Goal: Transaction & Acquisition: Purchase product/service

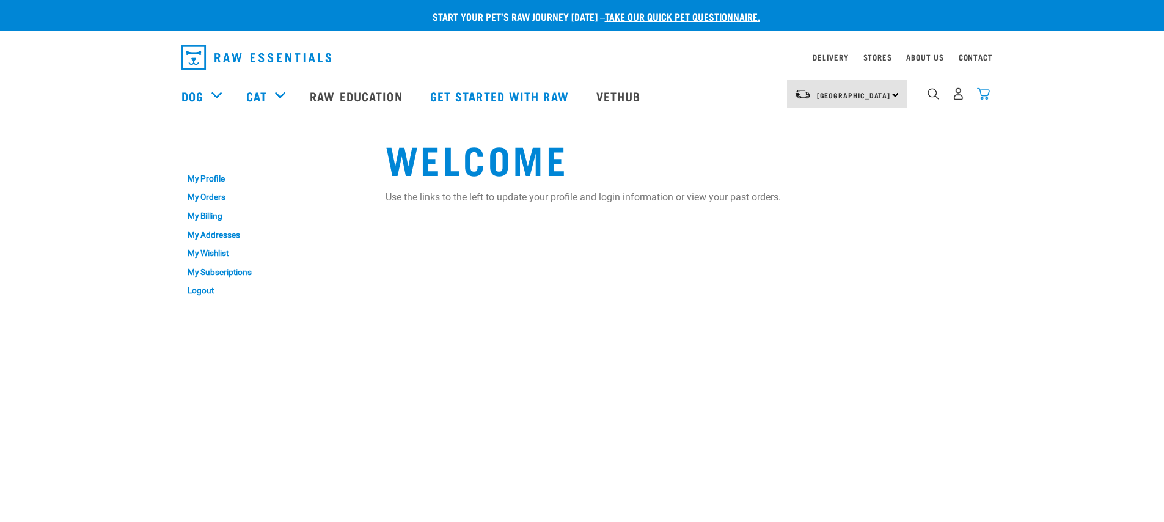
click at [988, 100] on img "dropdown navigation" at bounding box center [983, 93] width 13 height 13
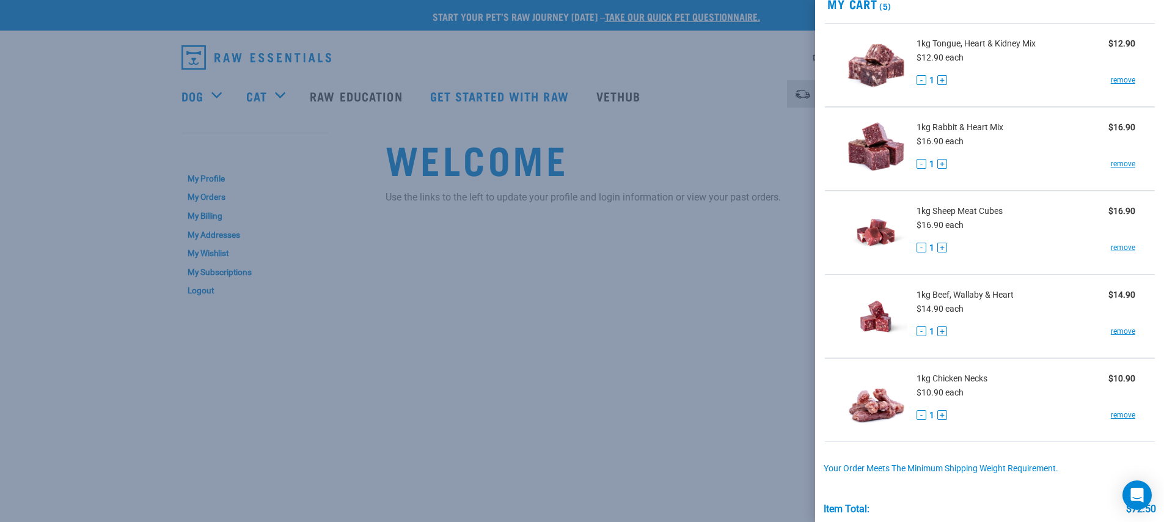
scroll to position [48, 0]
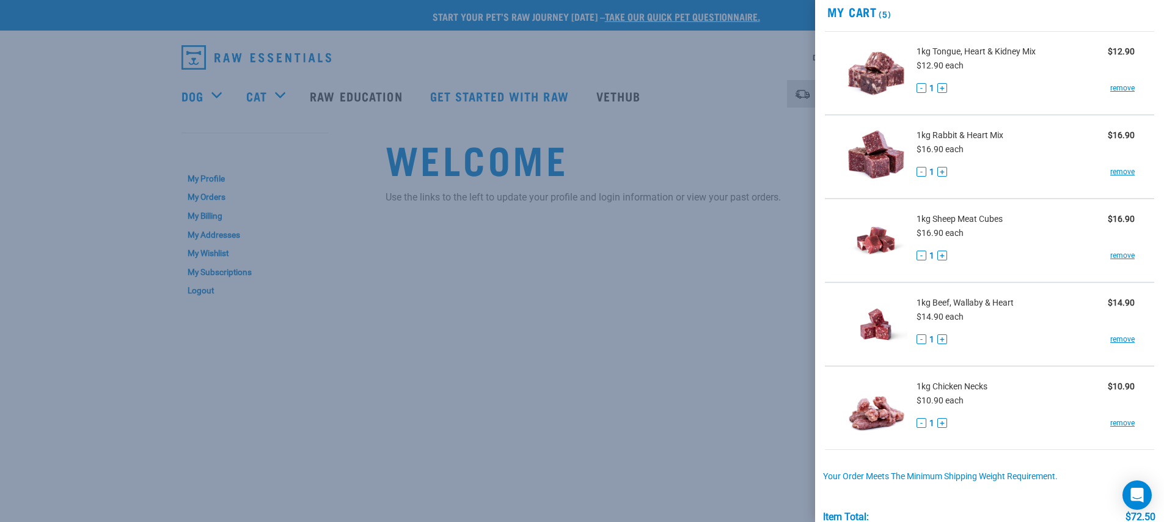
click at [986, 219] on span "1kg Sheep Meat Cubes" at bounding box center [959, 219] width 86 height 13
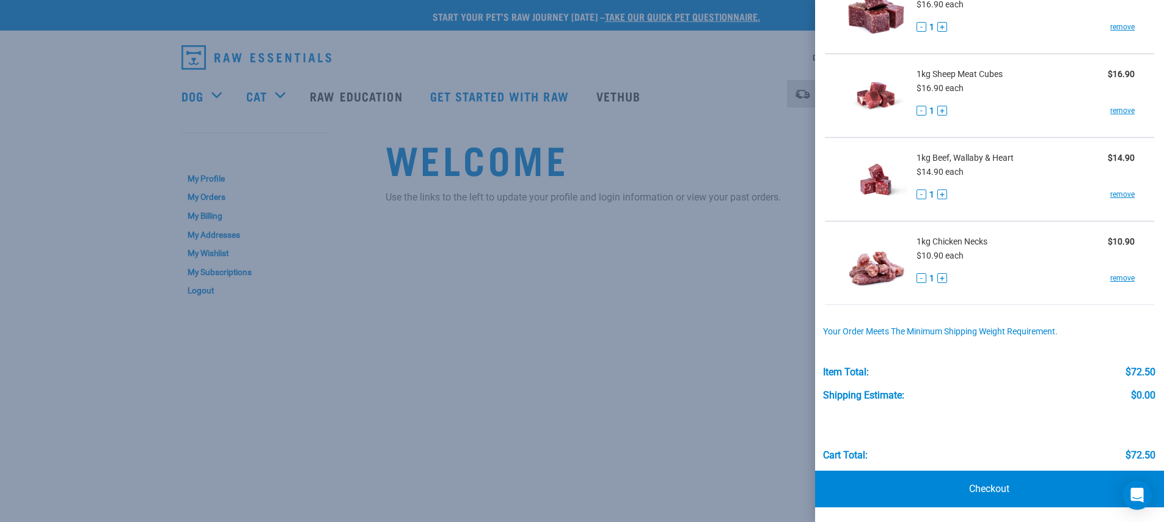
scroll to position [20, 0]
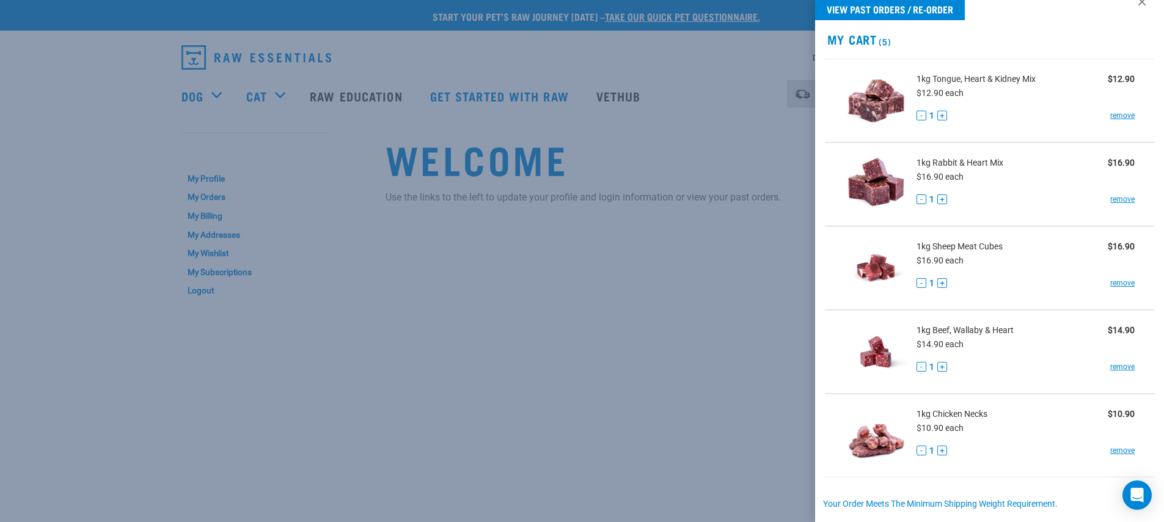
click at [726, 140] on div at bounding box center [582, 261] width 1164 height 522
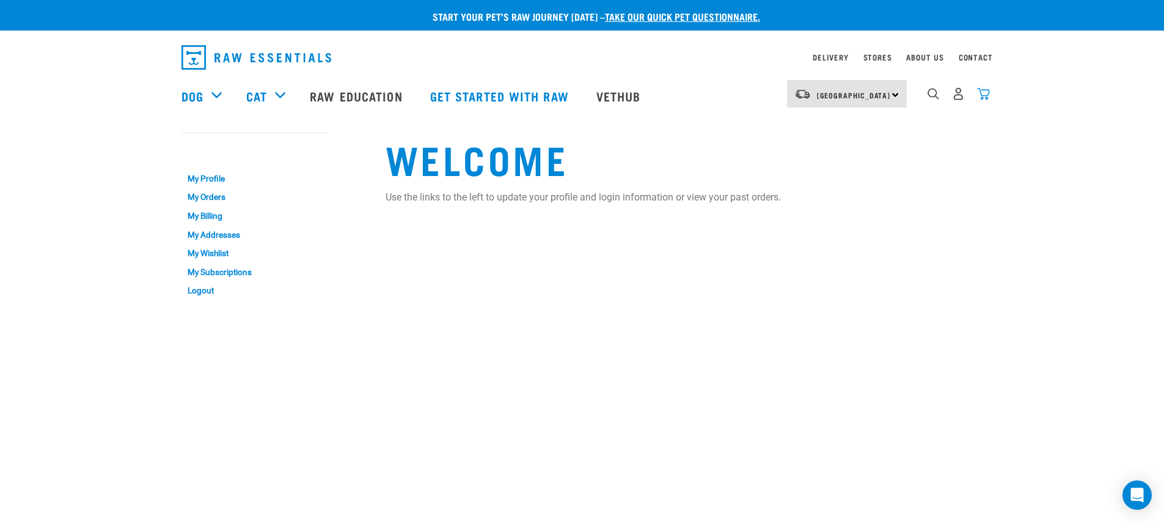
click at [981, 98] on img "dropdown navigation" at bounding box center [983, 93] width 13 height 13
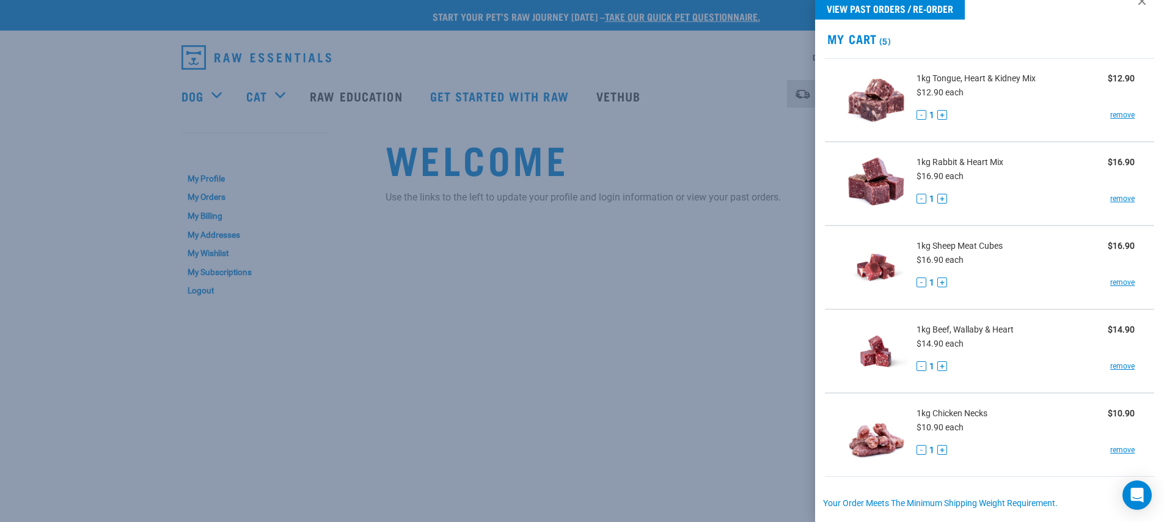
scroll to position [36, 0]
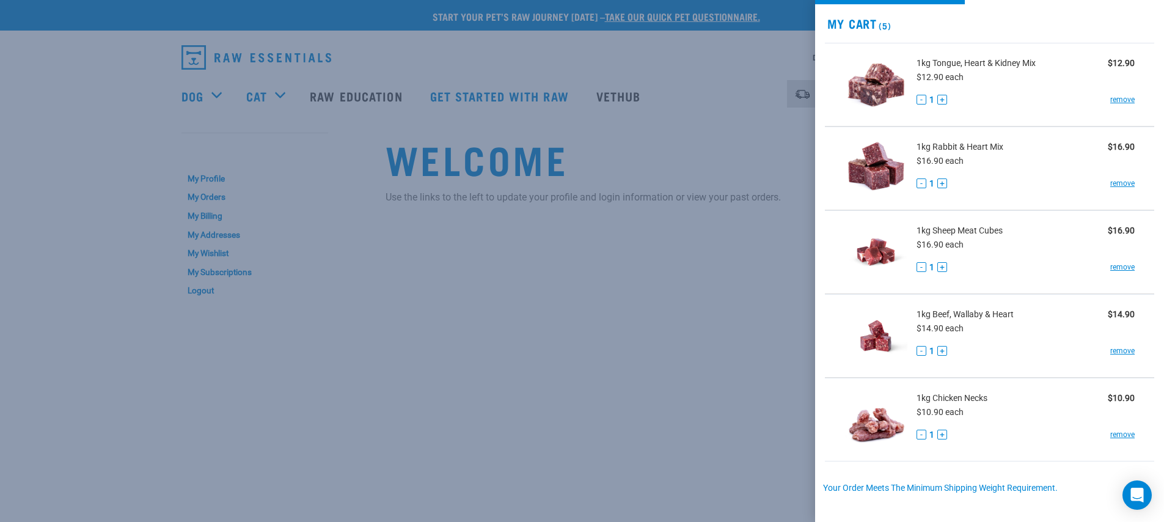
click at [1048, 369] on li "1kg Beef, Wallaby & Heart $14.90 $14.90 each - 1 + remove" at bounding box center [990, 336] width 330 height 84
click at [1120, 352] on link "remove" at bounding box center [1122, 350] width 24 height 11
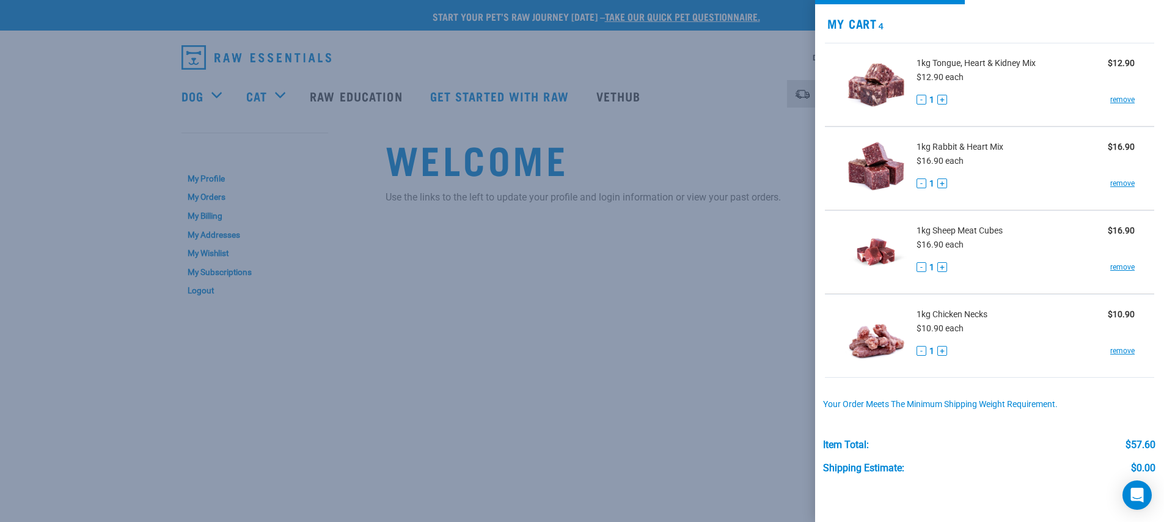
click at [701, 268] on div at bounding box center [582, 261] width 1164 height 522
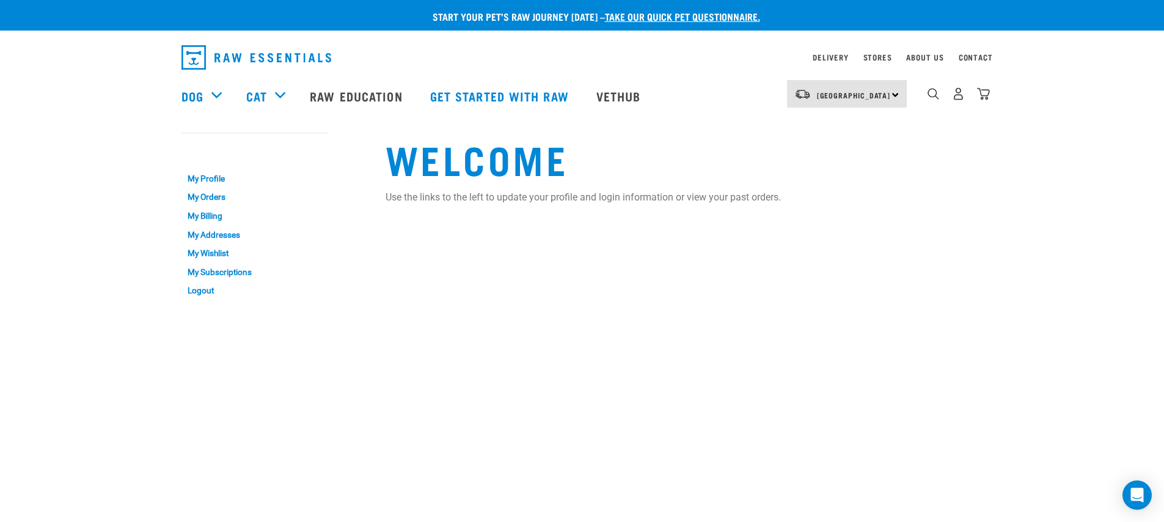
click at [924, 97] on div "5" at bounding box center [948, 95] width 84 height 49
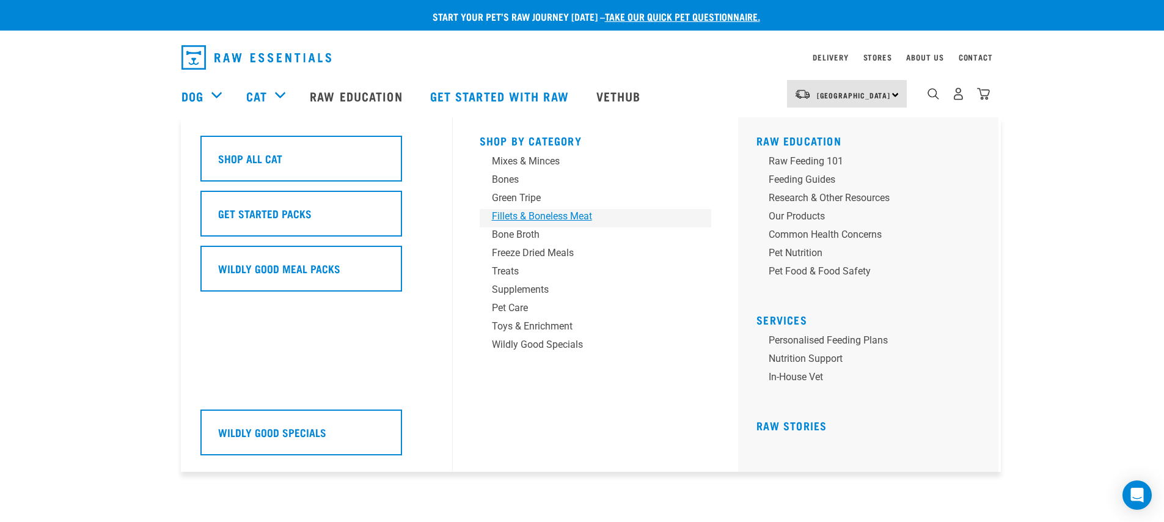
click at [563, 212] on div "Fillets & Boneless Meat" at bounding box center [587, 216] width 191 height 15
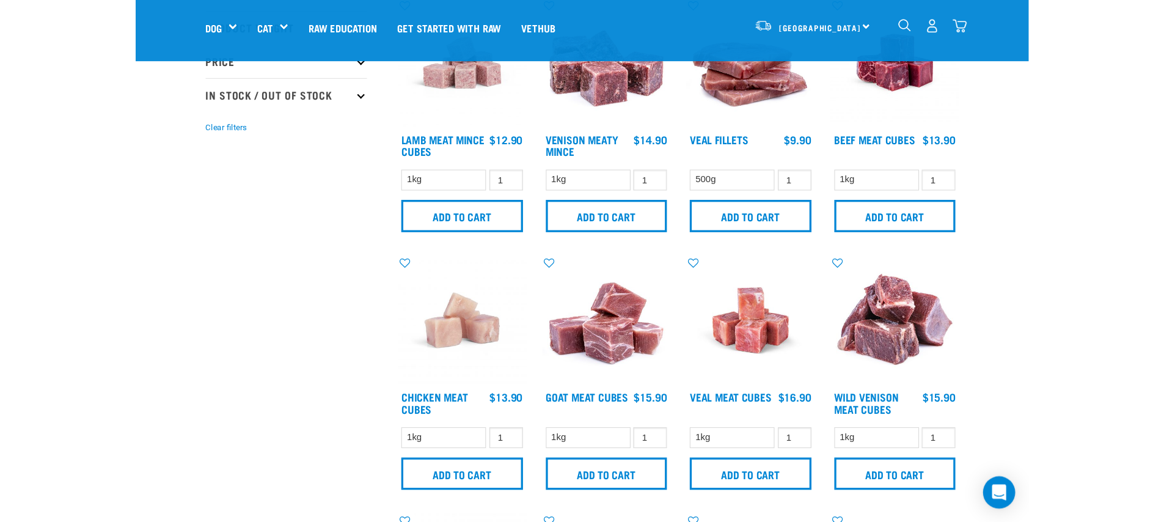
scroll to position [271, 0]
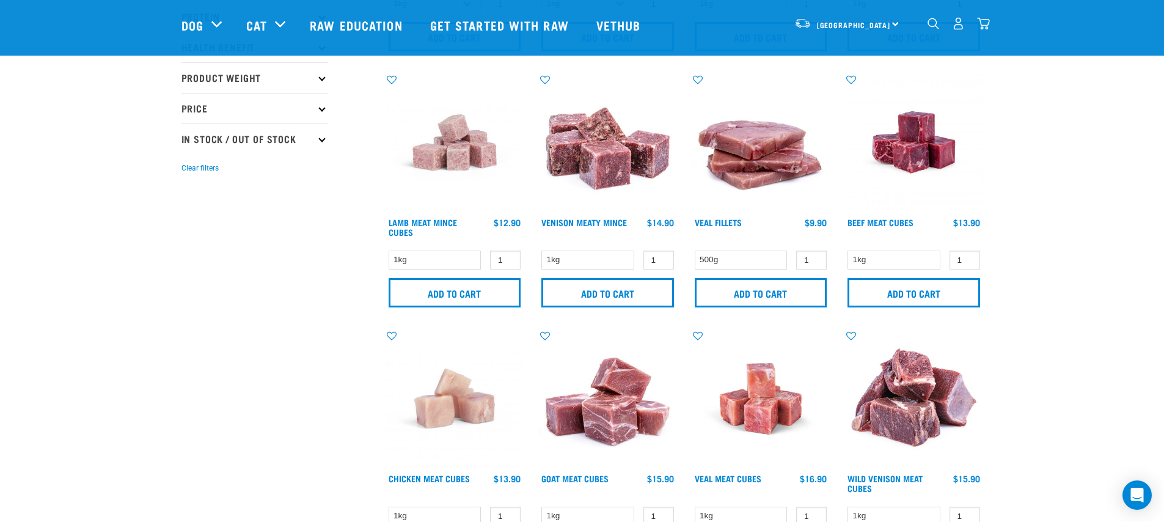
click at [978, 26] on img "dropdown navigation" at bounding box center [983, 23] width 13 height 13
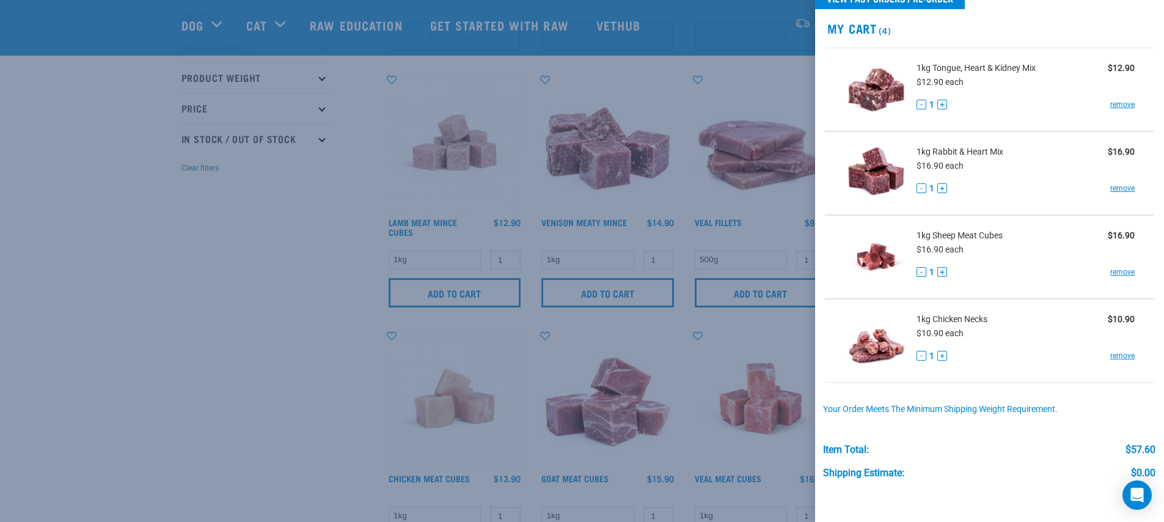
scroll to position [0, 0]
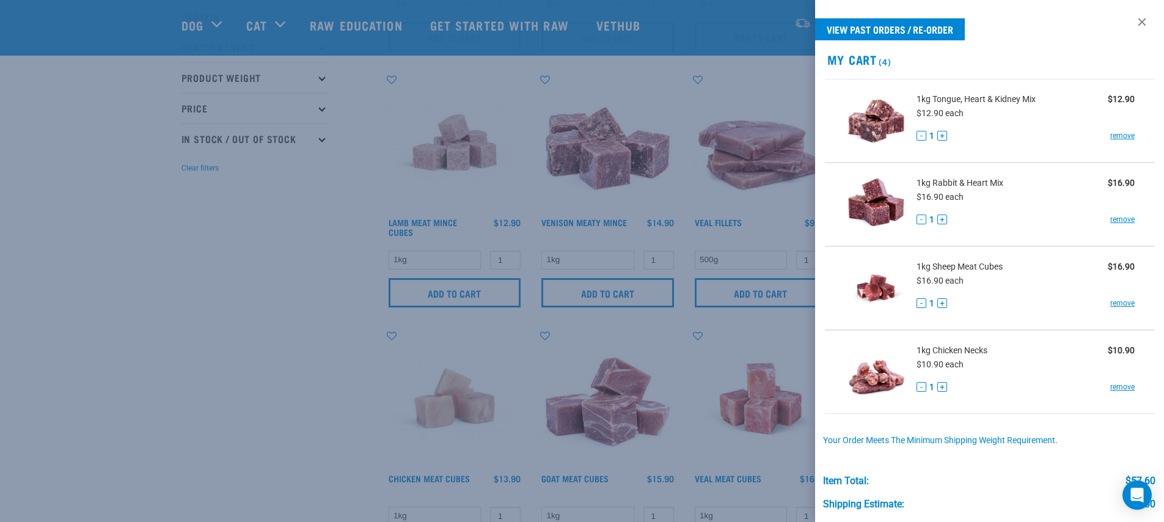
click at [679, 167] on div at bounding box center [582, 261] width 1164 height 522
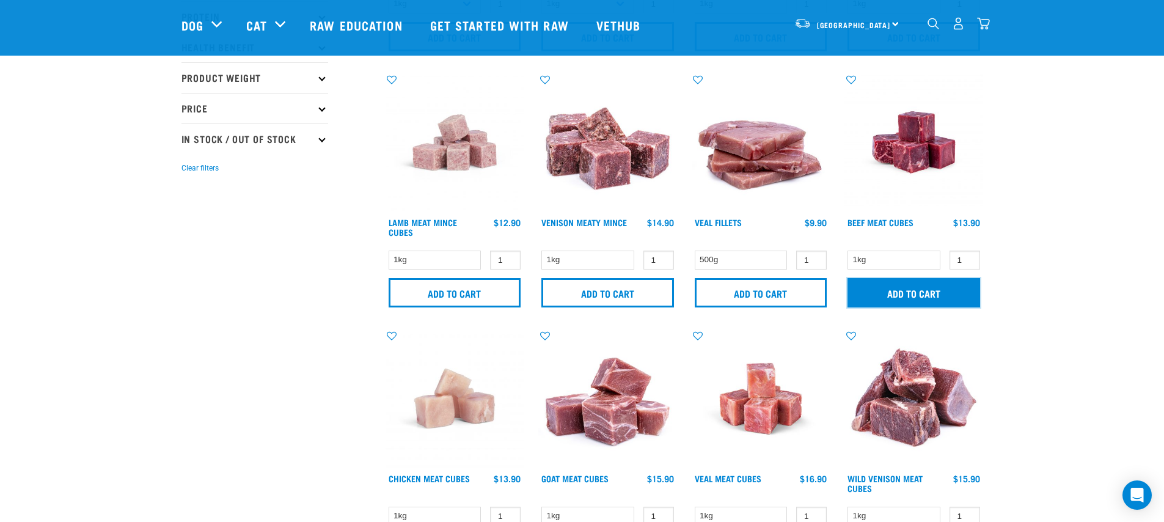
click at [934, 293] on input "Add to cart" at bounding box center [913, 292] width 133 height 29
click at [0, 104] on article "There are 0 items left in stock of Sheep Meat Cubes, please remove this item fr…" at bounding box center [0, 261] width 0 height 522
click at [983, 21] on img "dropdown navigation" at bounding box center [983, 23] width 13 height 13
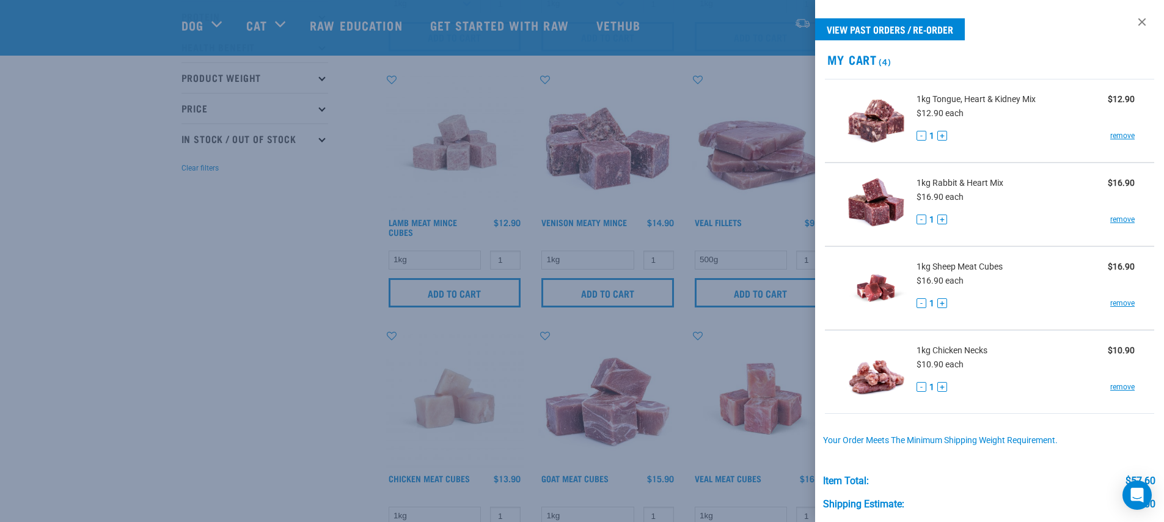
click at [989, 267] on span "1kg Sheep Meat Cubes" at bounding box center [959, 266] width 86 height 13
click at [705, 255] on div at bounding box center [582, 261] width 1164 height 522
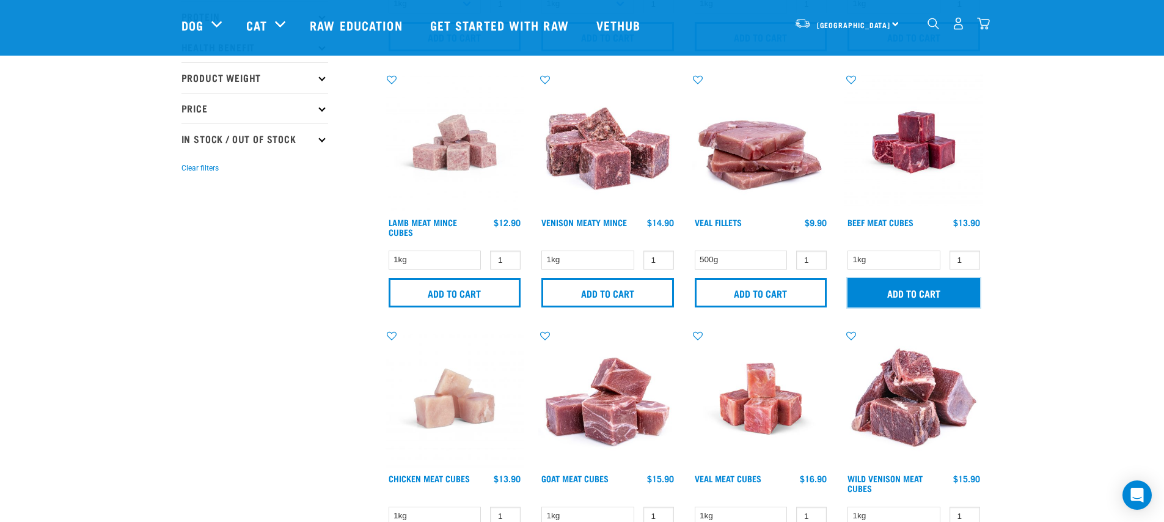
click at [895, 287] on input "Add to cart" at bounding box center [913, 292] width 133 height 29
click at [0, 188] on article "There are 0 items left in stock of Sheep Meat Cubes, please remove this item fr…" at bounding box center [0, 261] width 0 height 522
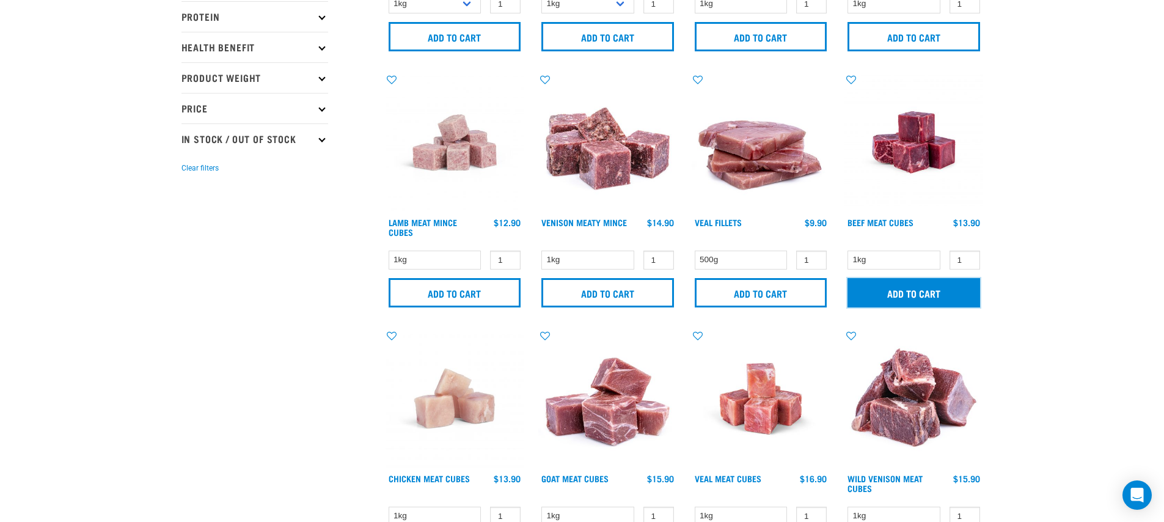
click at [892, 296] on input "Add to cart" at bounding box center [913, 292] width 133 height 29
click at [44, 262] on button "delete" at bounding box center [38, 261] width 12 height 12
click at [909, 157] on img at bounding box center [913, 142] width 139 height 139
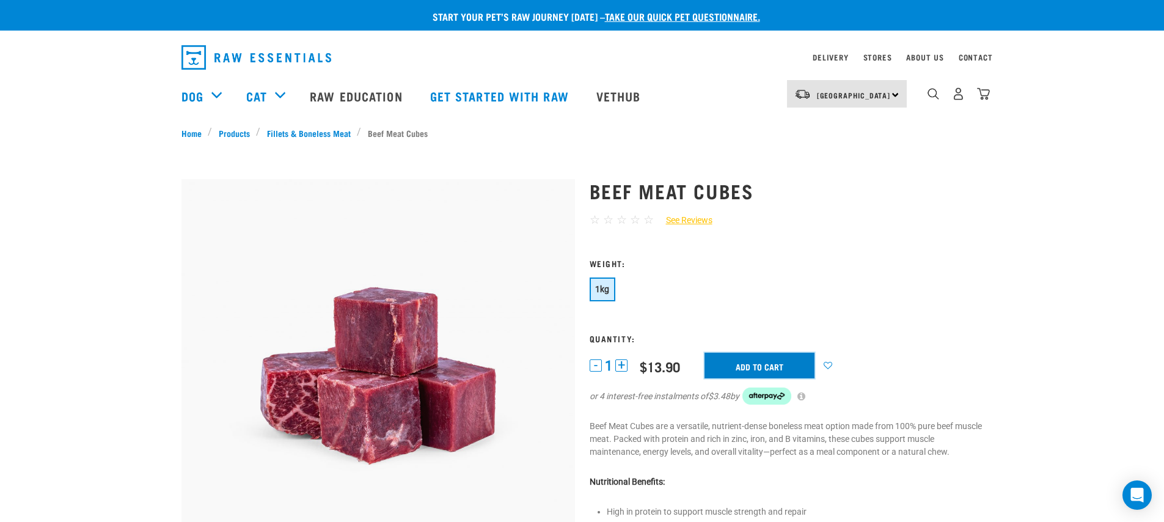
click at [742, 359] on input "Add to cart" at bounding box center [759, 365] width 110 height 26
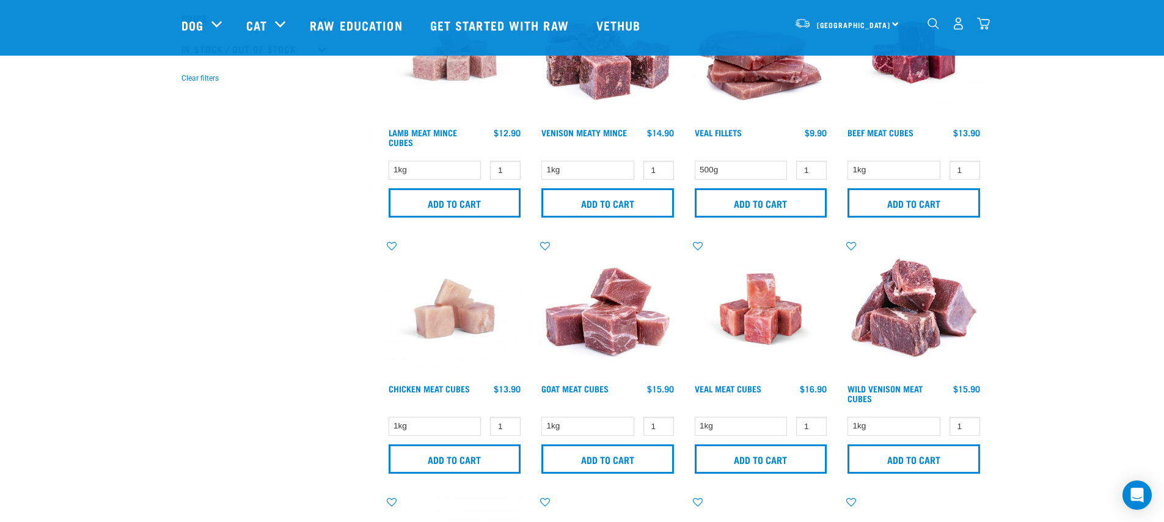
scroll to position [360, 0]
click at [453, 462] on input "Add to cart" at bounding box center [454, 458] width 133 height 29
click at [0, 407] on article "There are 0 items left in stock of Sheep Meat Cubes, please remove this item fr…" at bounding box center [0, 261] width 0 height 522
click at [44, 258] on button "delete" at bounding box center [38, 261] width 12 height 12
click at [984, 15] on div "4" at bounding box center [958, 23] width 63 height 27
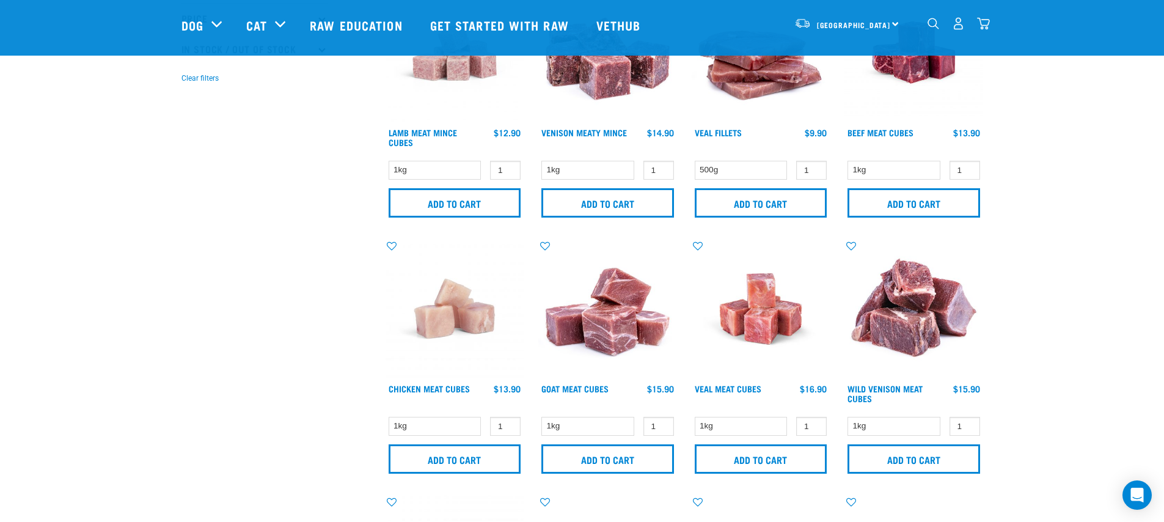
click at [985, 23] on img "dropdown navigation" at bounding box center [983, 23] width 13 height 13
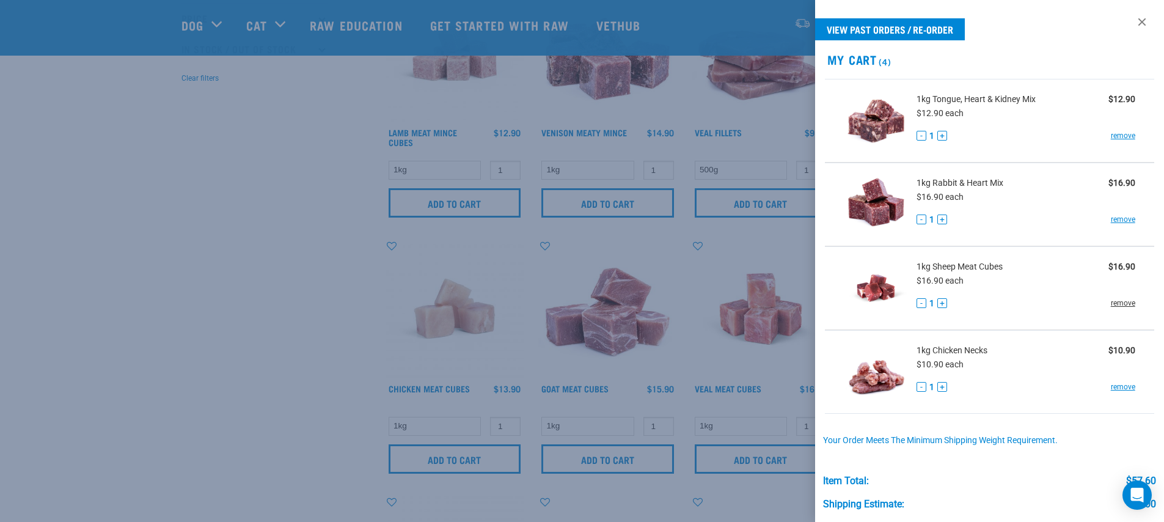
click at [1110, 302] on link "remove" at bounding box center [1122, 302] width 24 height 11
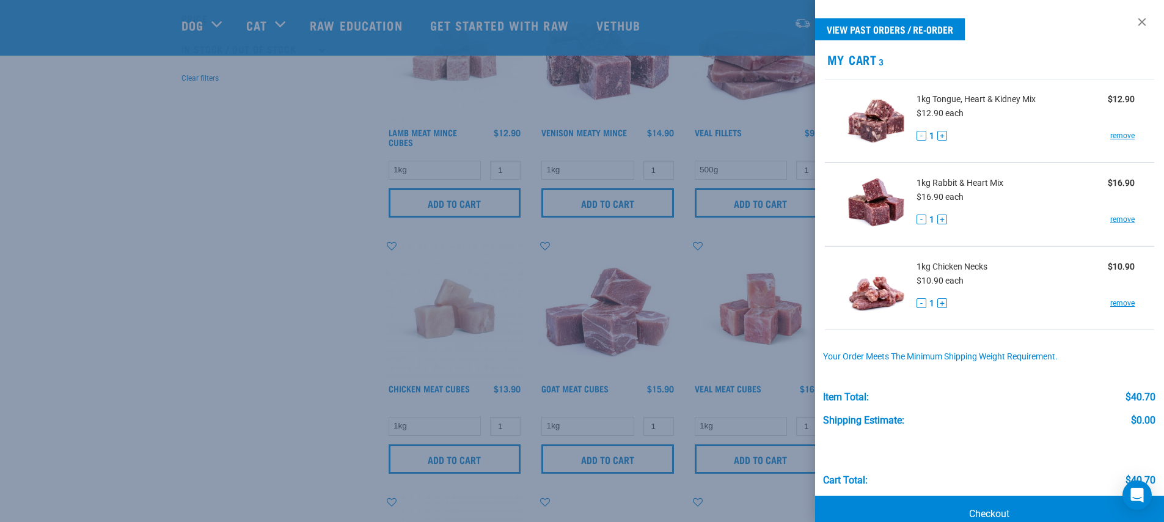
click at [760, 316] on div at bounding box center [582, 261] width 1164 height 522
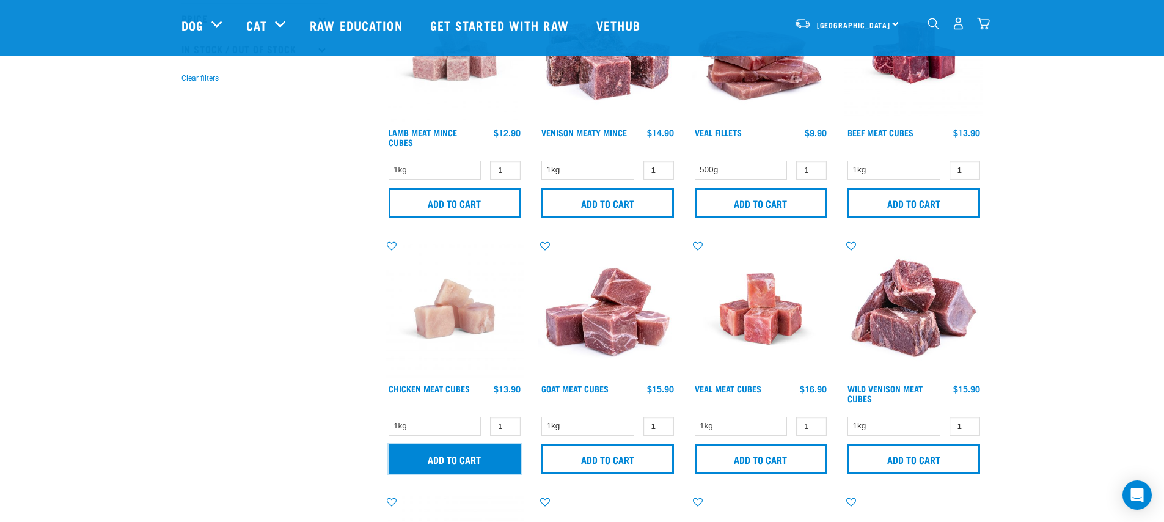
click at [439, 459] on input "Add to cart" at bounding box center [454, 458] width 133 height 29
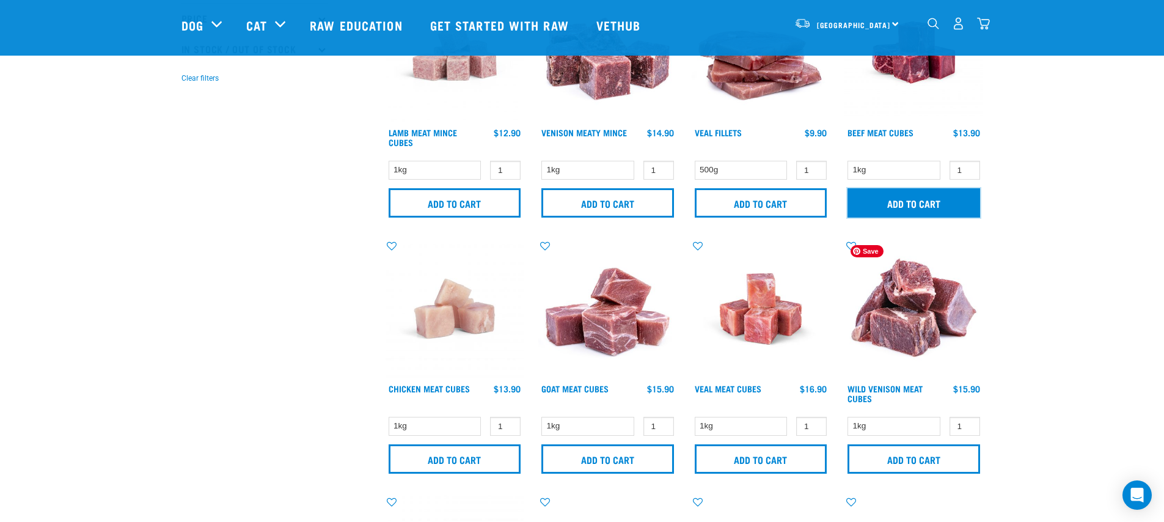
click at [906, 205] on input "Add to cart" at bounding box center [913, 202] width 133 height 29
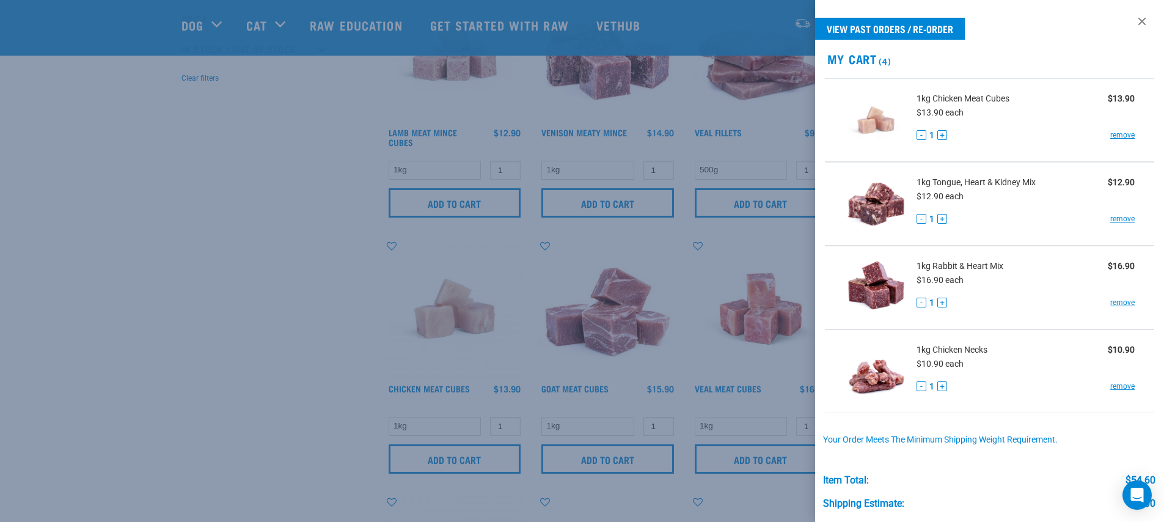
scroll to position [0, 0]
click at [755, 288] on div at bounding box center [582, 261] width 1164 height 522
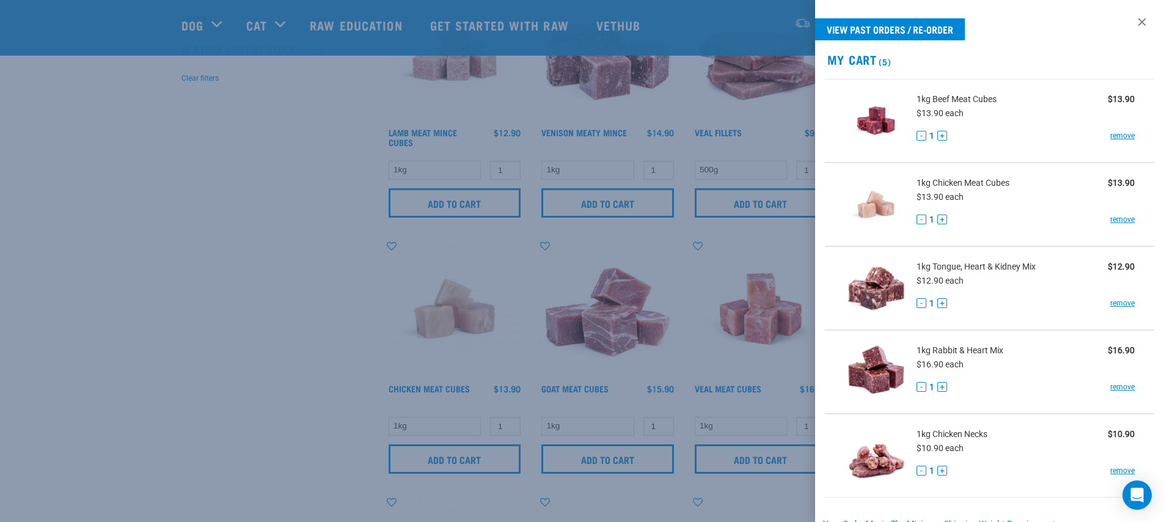
click at [698, 267] on div at bounding box center [582, 261] width 1164 height 522
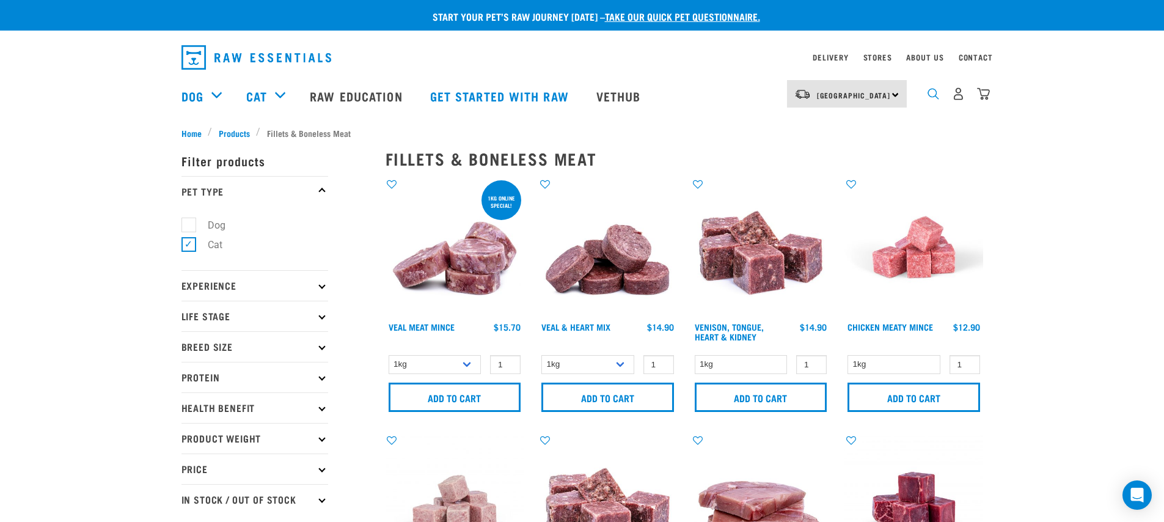
click at [938, 96] on img "dropdown navigation" at bounding box center [933, 94] width 12 height 12
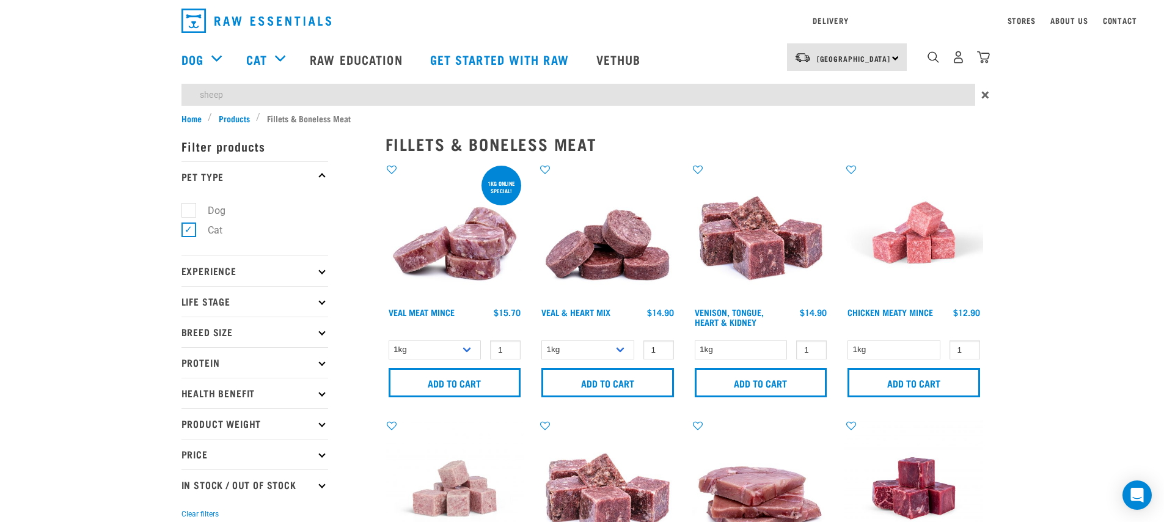
type input "sheep"
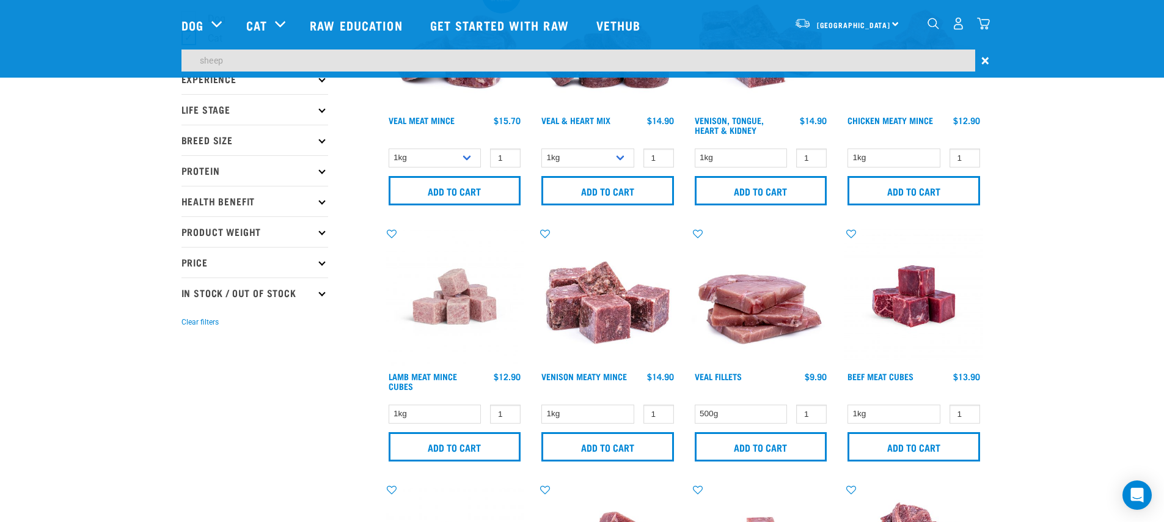
scroll to position [247, 0]
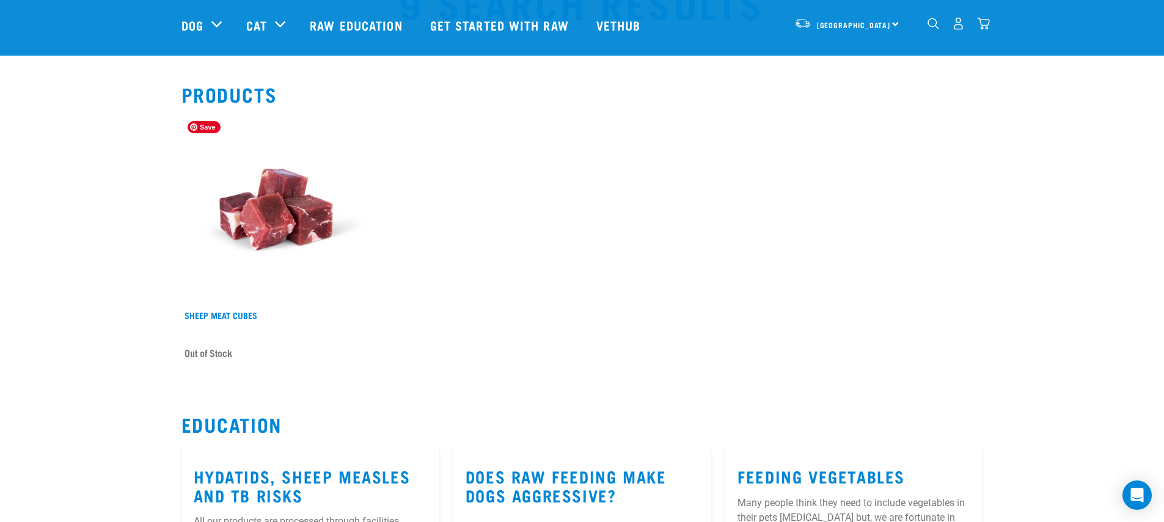
scroll to position [63, 0]
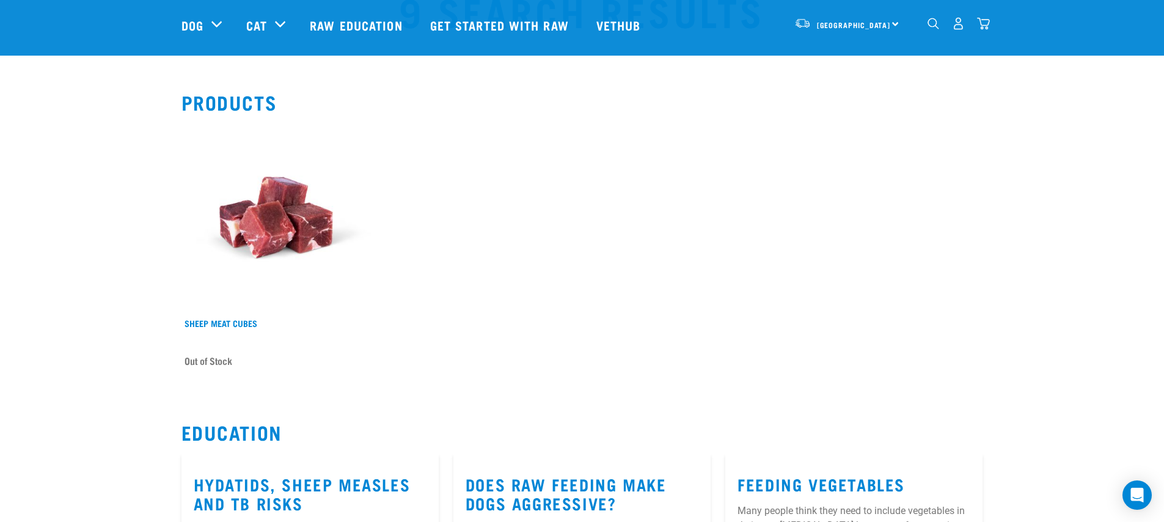
click at [975, 23] on div "5" at bounding box center [958, 23] width 63 height 27
click at [981, 29] on img "dropdown navigation" at bounding box center [983, 23] width 13 height 13
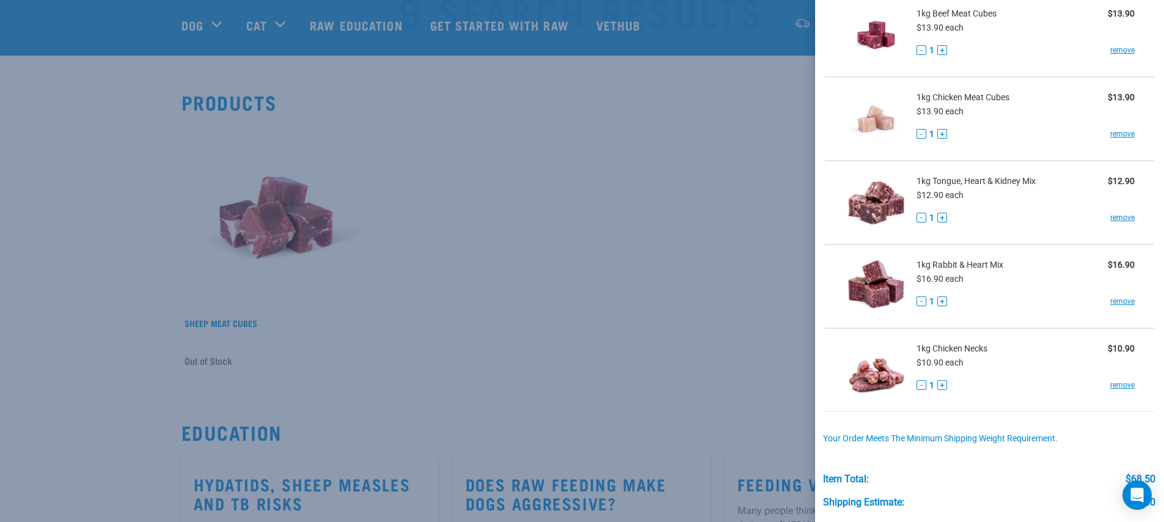
scroll to position [0, 0]
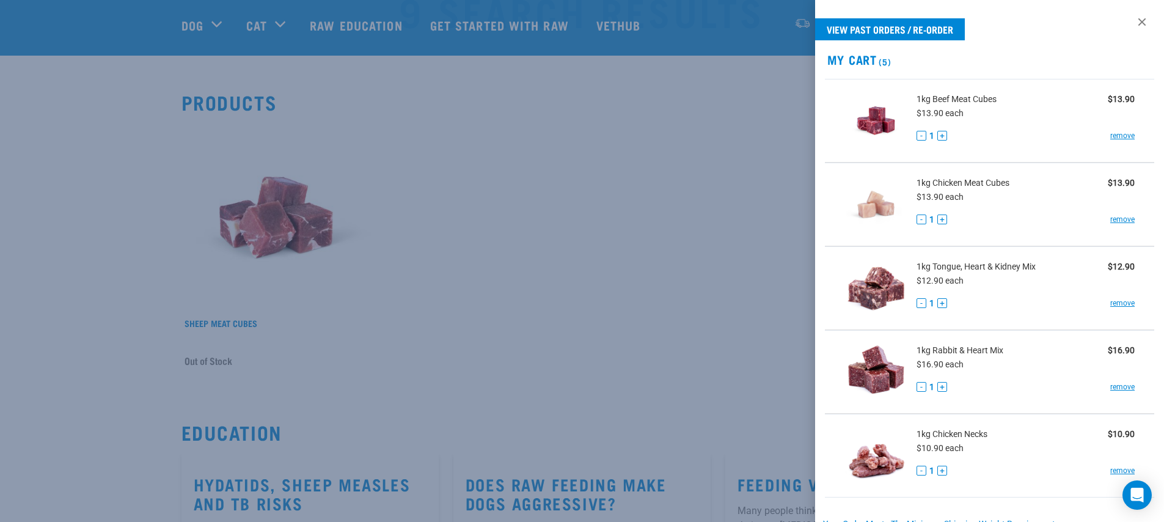
click at [774, 177] on div at bounding box center [582, 261] width 1164 height 522
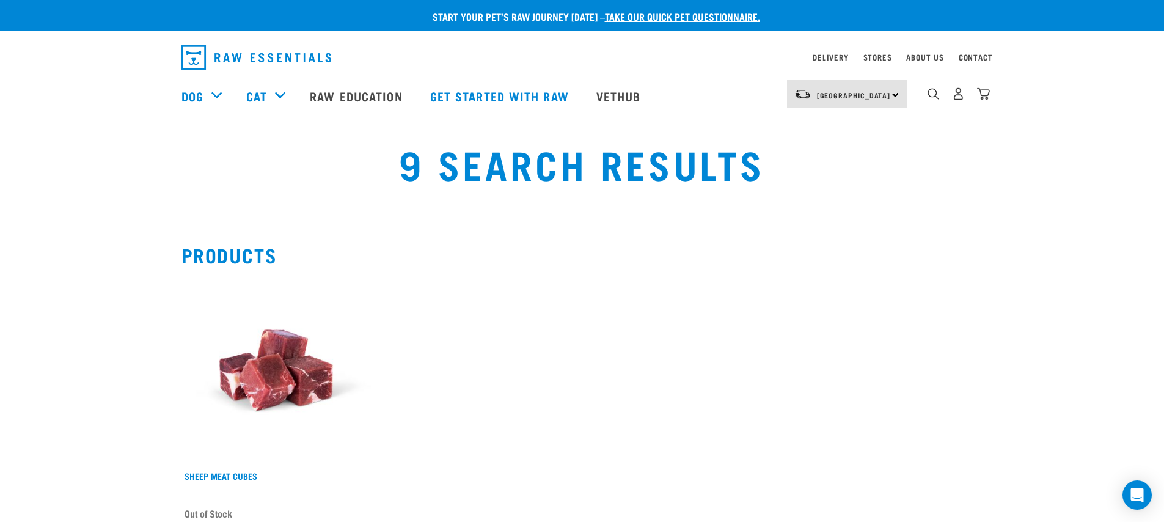
click at [978, 87] on div "5" at bounding box center [958, 93] width 63 height 27
click at [980, 90] on img "dropdown navigation" at bounding box center [983, 93] width 13 height 13
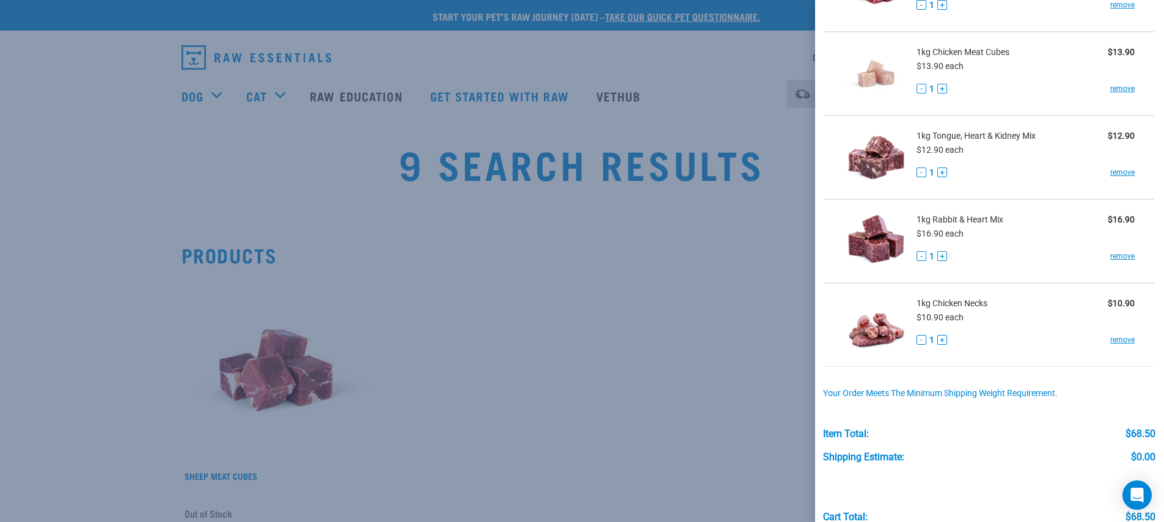
scroll to position [18, 0]
